Goal: Information Seeking & Learning: Learn about a topic

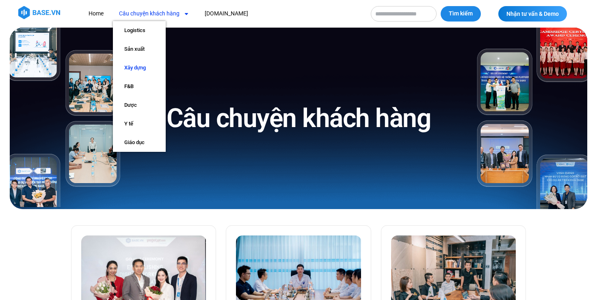
click at [136, 66] on link "Xây dựng" at bounding box center [139, 68] width 53 height 19
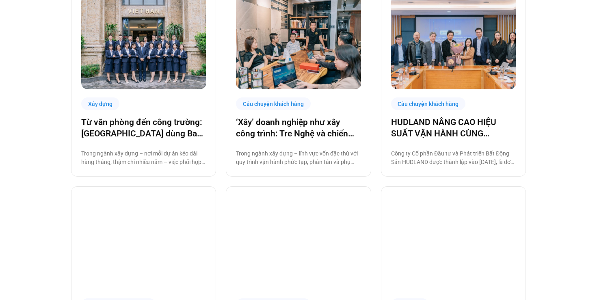
scroll to position [243, 0]
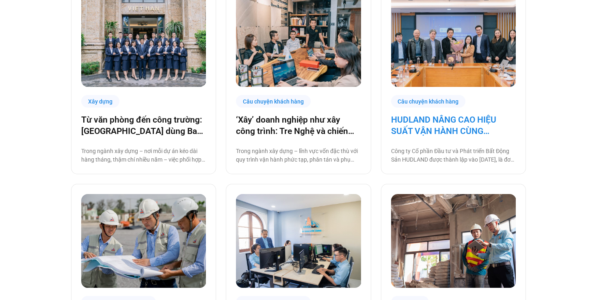
click at [432, 128] on link "HUDLAND NÂNG CAO HIỆU SUẤT VẬN HÀNH CÙNG BASE.VN" at bounding box center [453, 125] width 125 height 23
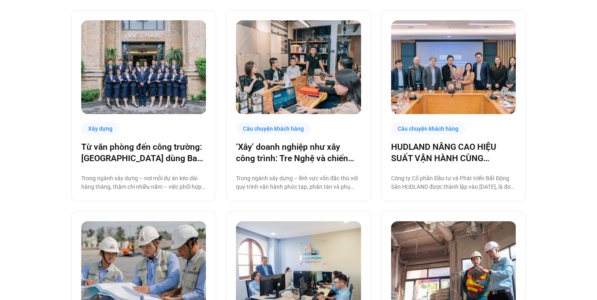
scroll to position [217, 0]
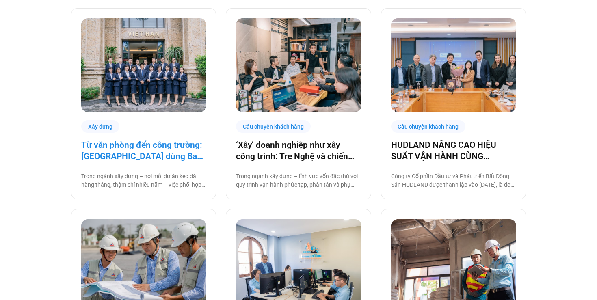
click at [122, 148] on link "Từ văn phòng đến công trường: Việt Hàn dùng Base số hóa hệ thống quản trị" at bounding box center [143, 150] width 125 height 23
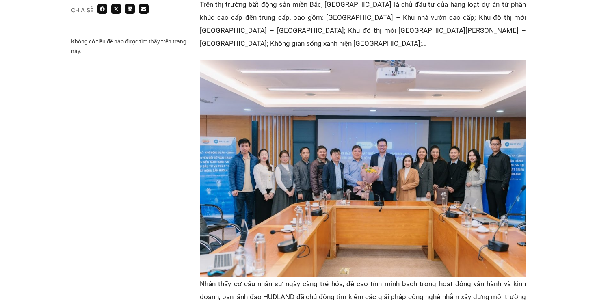
scroll to position [578, 0]
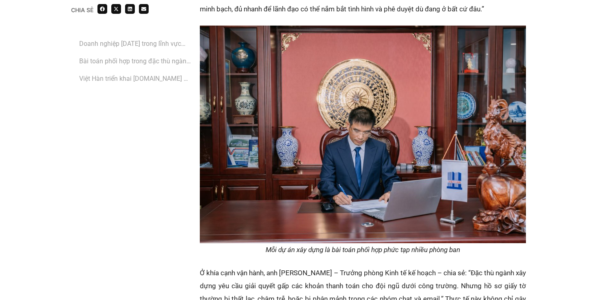
scroll to position [1060, 0]
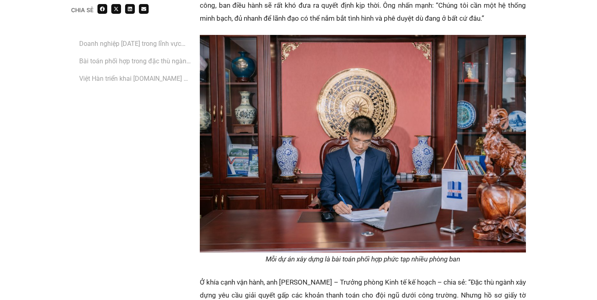
click at [345, 143] on img at bounding box center [363, 144] width 326 height 218
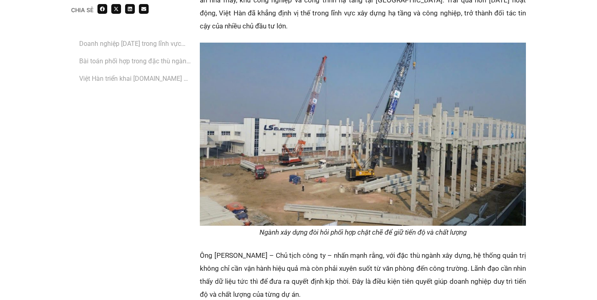
scroll to position [661, 0]
